Goal: Navigation & Orientation: Find specific page/section

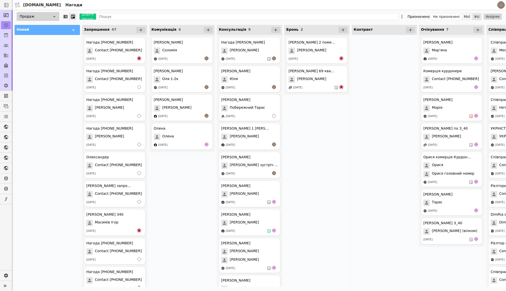
click at [469, 15] on button "Мої" at bounding box center [467, 16] width 11 height 7
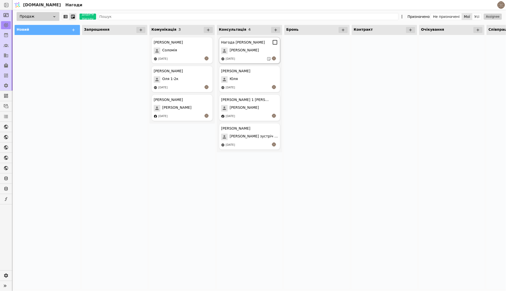
click at [261, 56] on div "Нагода Надія Надія 28.08.2025" at bounding box center [249, 50] width 61 height 27
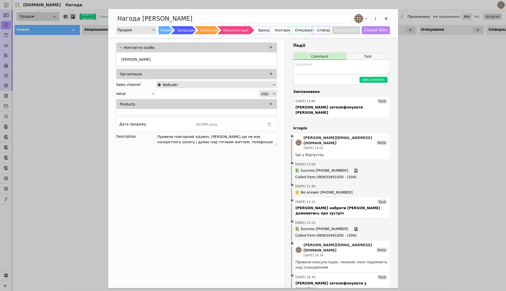
click at [372, 58] on button "Task" at bounding box center [368, 56] width 43 height 7
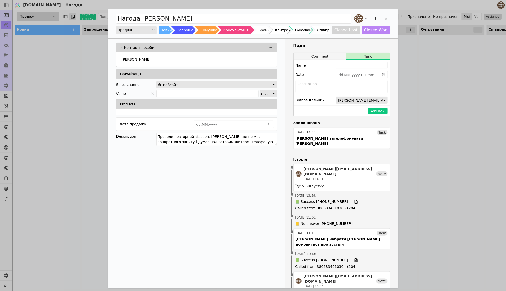
click at [329, 55] on button "Comment" at bounding box center [320, 56] width 53 height 7
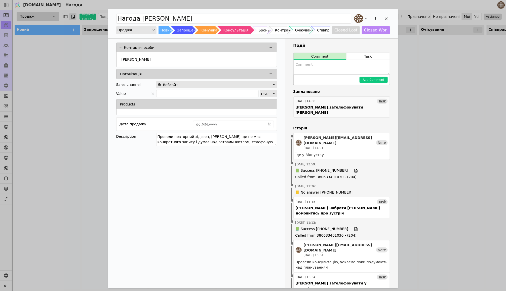
click at [364, 103] on div "04.09.2025 14:00 Task" at bounding box center [342, 101] width 92 height 5
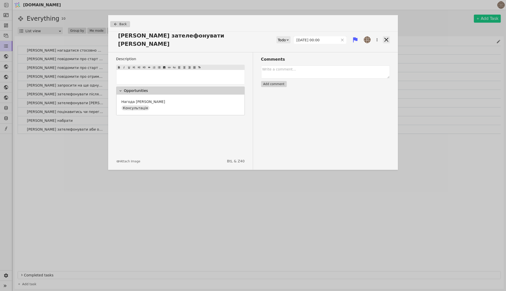
click at [385, 36] on icon at bounding box center [386, 39] width 7 height 7
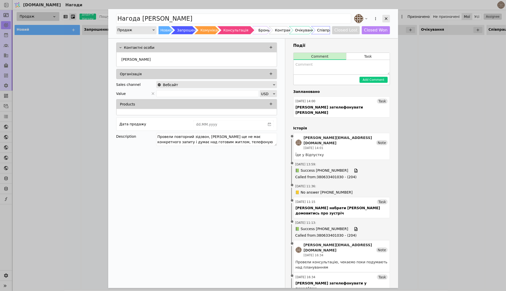
click at [385, 17] on icon "Add Opportunity" at bounding box center [386, 18] width 5 height 5
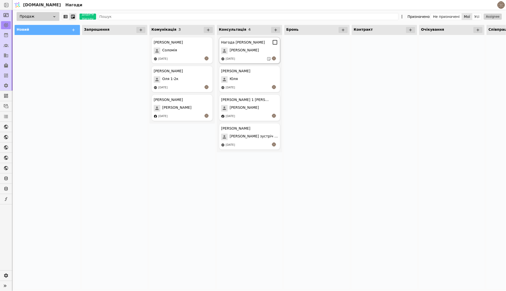
click at [250, 51] on div "[PERSON_NAME]" at bounding box center [249, 51] width 57 height 7
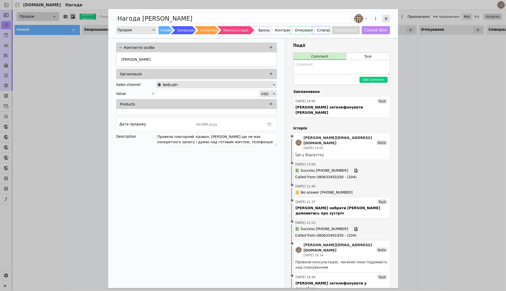
click at [387, 18] on icon "Add Opportunity" at bounding box center [386, 18] width 5 height 5
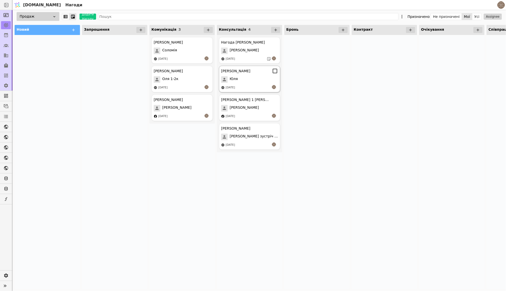
click at [252, 84] on div "Юля курдонери Юля 23.08.2025" at bounding box center [249, 79] width 61 height 27
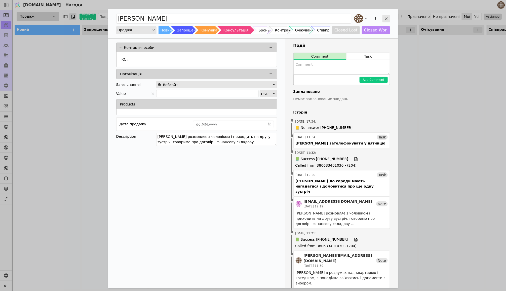
click at [383, 17] on div "Add Opportunity" at bounding box center [387, 19] width 8 height 8
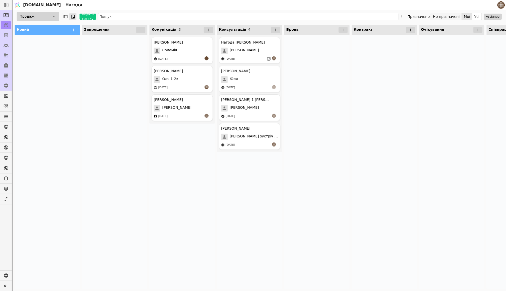
click at [445, 18] on button "Не призначені" at bounding box center [446, 16] width 31 height 7
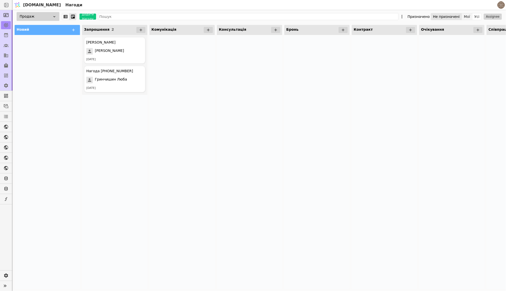
click at [470, 17] on button "Мої" at bounding box center [467, 16] width 11 height 7
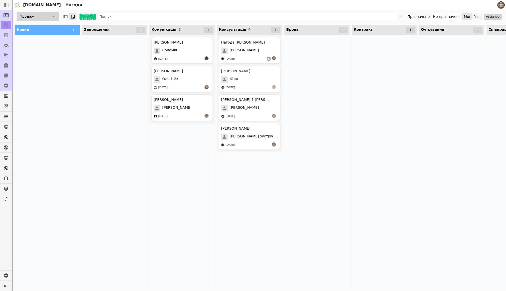
click at [478, 16] on button "Усі" at bounding box center [477, 16] width 9 height 7
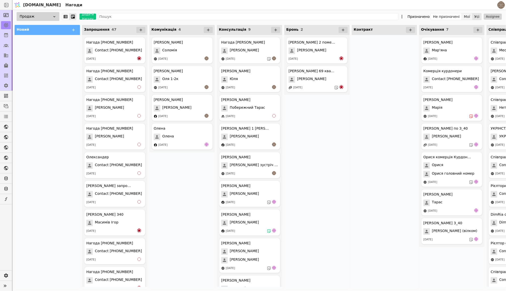
click at [465, 17] on button "Мої" at bounding box center [467, 16] width 11 height 7
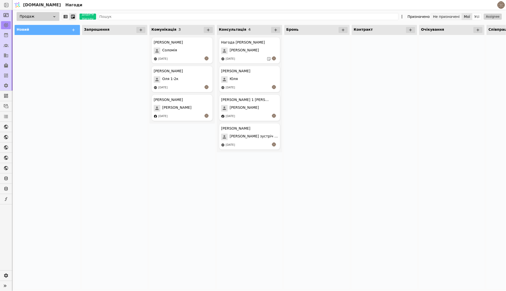
click at [448, 17] on button "Не призначені" at bounding box center [446, 16] width 31 height 7
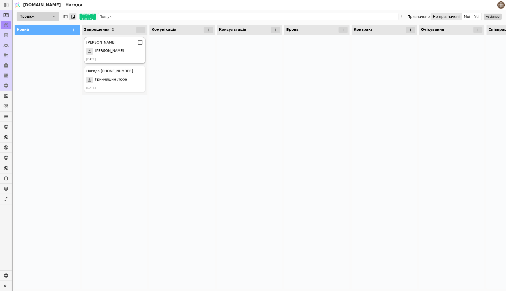
click at [109, 42] on div "Валентин" at bounding box center [114, 42] width 57 height 6
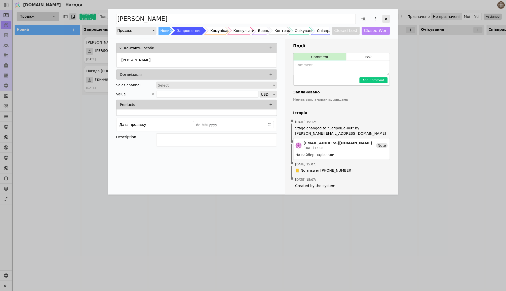
click at [387, 19] on icon "Add Opportunity" at bounding box center [386, 19] width 5 height 5
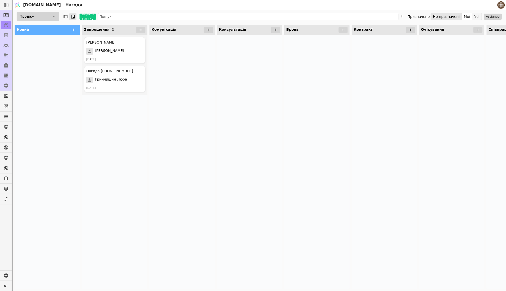
click at [476, 16] on button "Усі" at bounding box center [477, 16] width 9 height 7
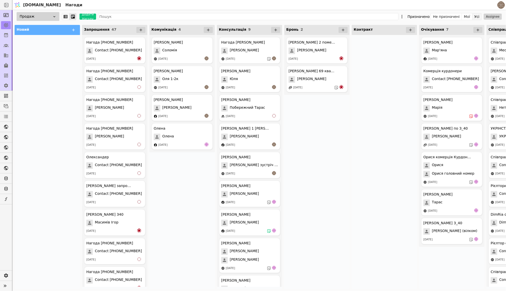
click at [476, 15] on button "Усі" at bounding box center [477, 16] width 9 height 7
click at [363, 115] on div at bounding box center [384, 162] width 65 height 254
click at [476, 16] on button "Усі" at bounding box center [477, 16] width 9 height 7
click at [468, 16] on button "Мої" at bounding box center [467, 16] width 11 height 7
